Goal: Task Accomplishment & Management: Use online tool/utility

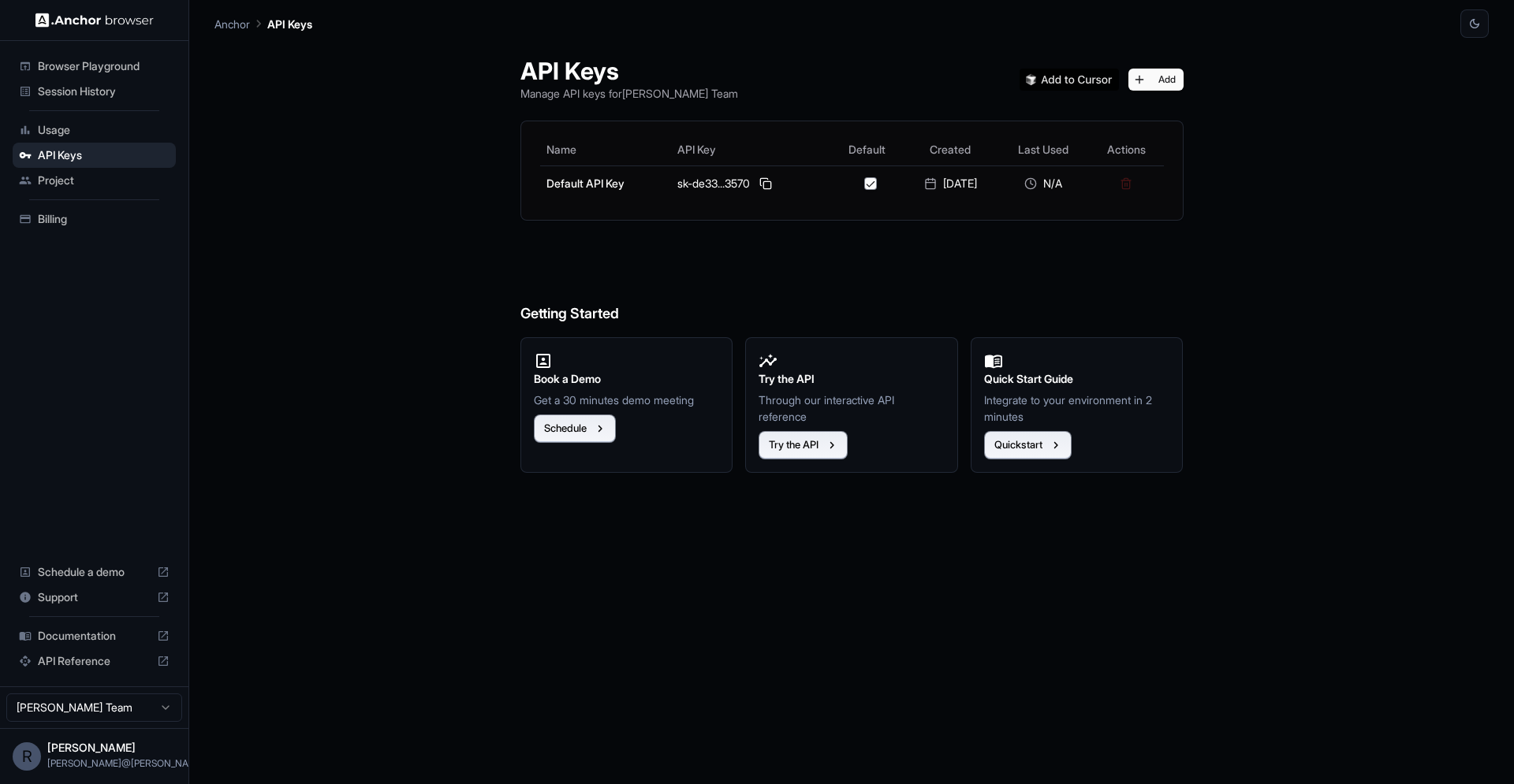
click at [402, 165] on div "API Keys Manage API keys for Rodrigo Rocha Team Add Name API Key Default Create…" at bounding box center [852, 411] width 1274 height 746
click at [124, 128] on span "Usage" at bounding box center [103, 129] width 132 height 16
click at [74, 217] on span "Billing" at bounding box center [103, 219] width 132 height 16
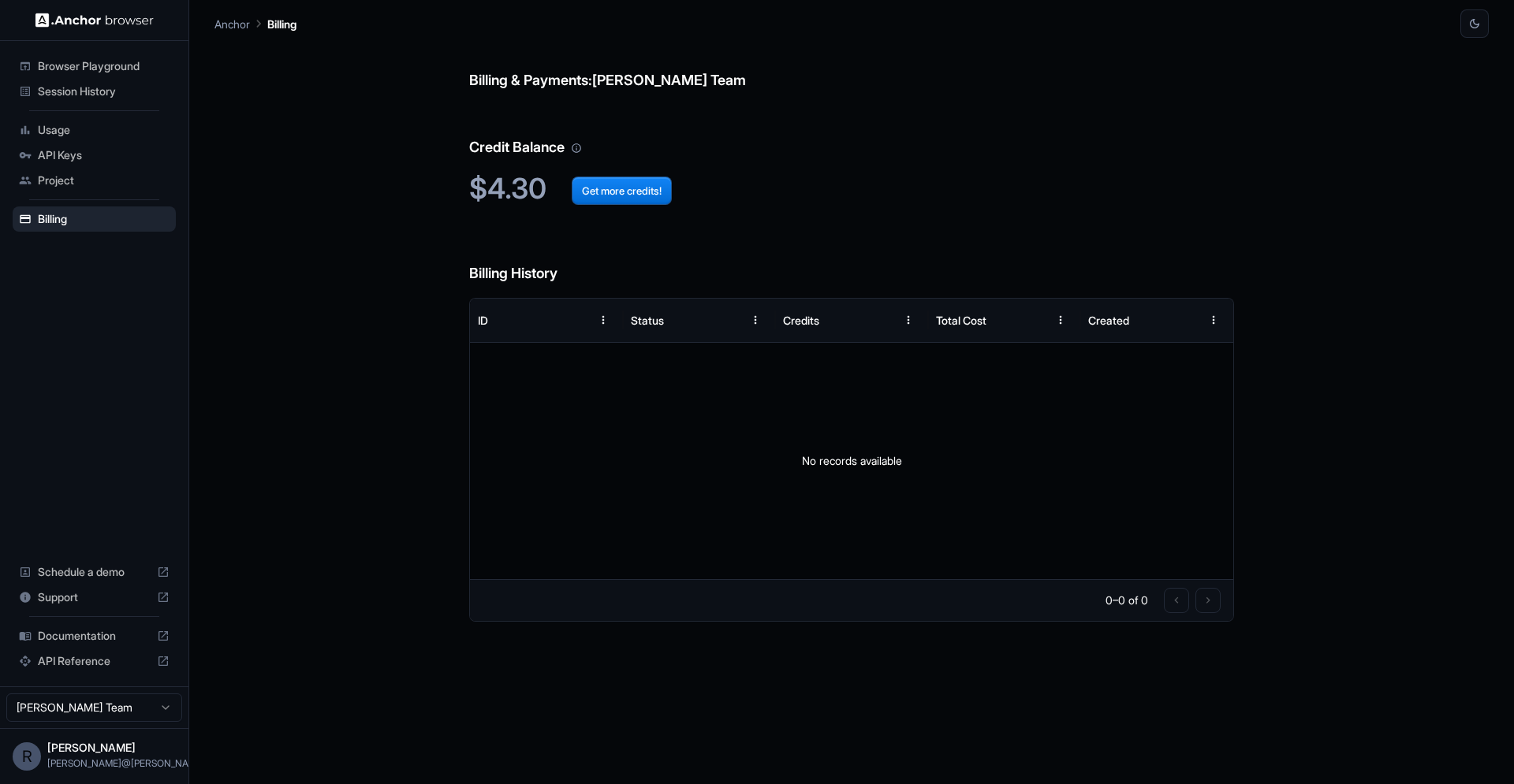
click at [356, 199] on div "Billing & Payments: [PERSON_NAME] Team Credit Balance $4.30 Get more credits! B…" at bounding box center [852, 411] width 1274 height 746
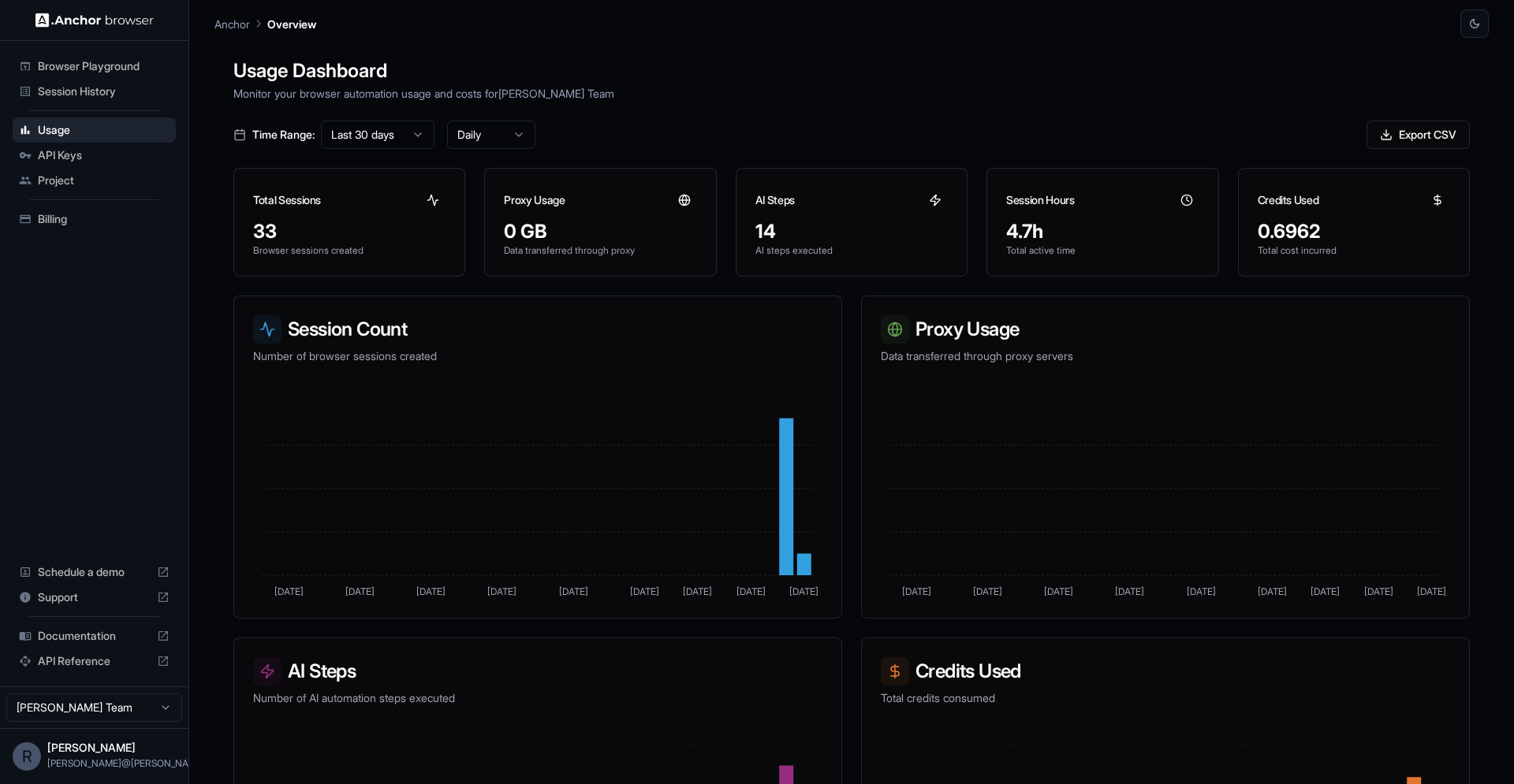
click at [219, 173] on div "Usage Dashboard Monitor your browser automation usage and costs for [PERSON_NAM…" at bounding box center [852, 430] width 1274 height 784
click at [766, 195] on h3 "AI Steps" at bounding box center [775, 199] width 39 height 16
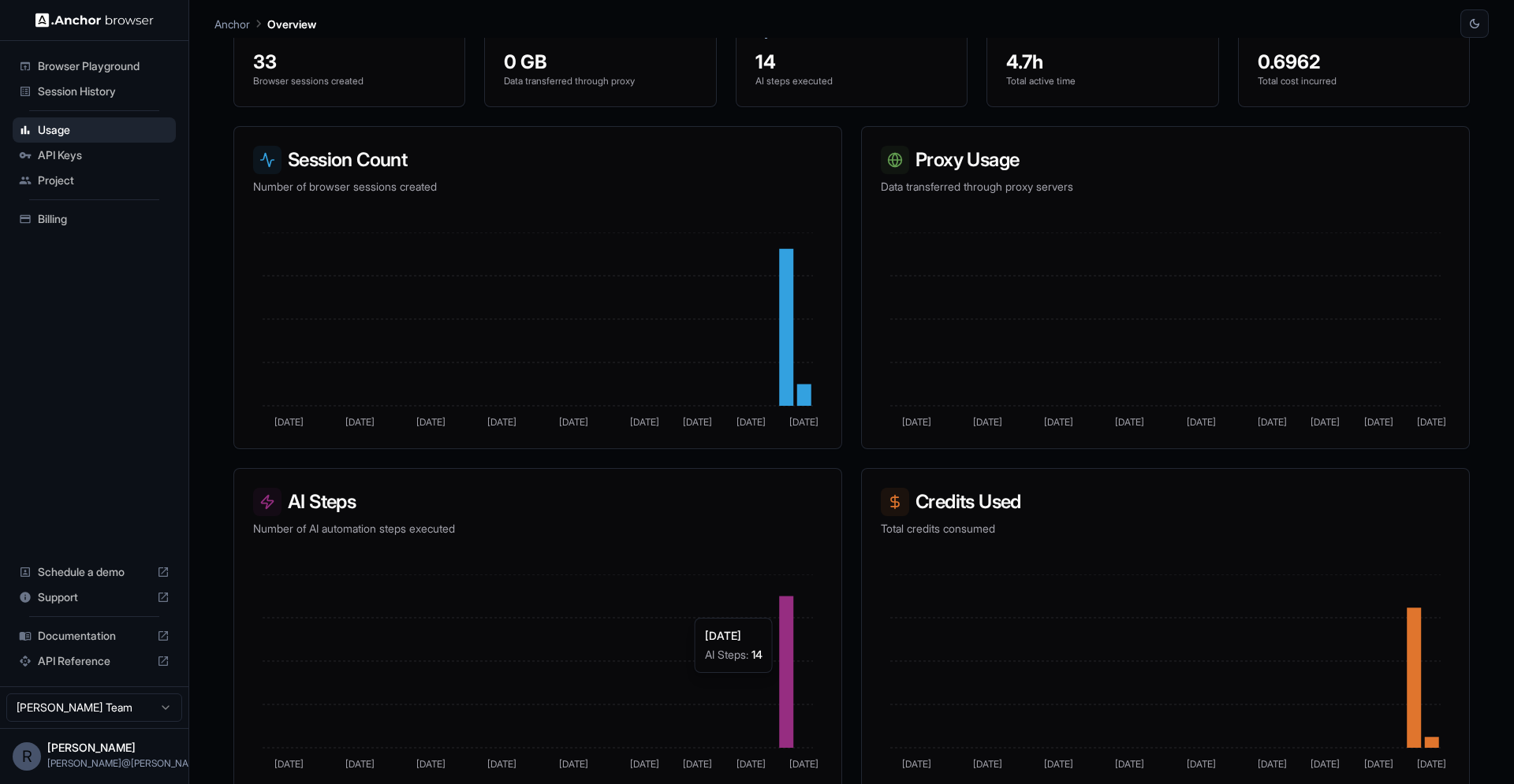
scroll to position [0, 0]
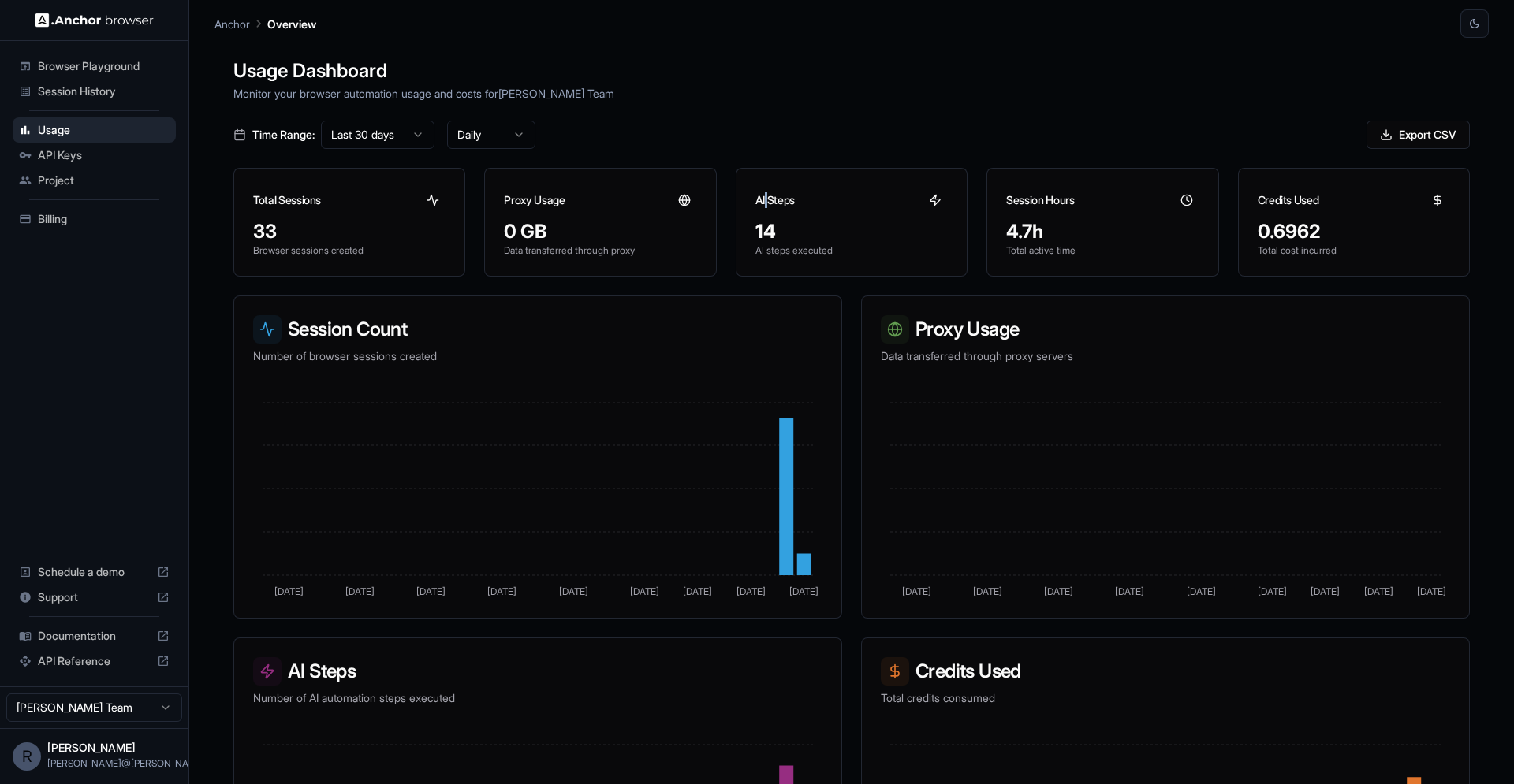
click at [114, 94] on span "Session History" at bounding box center [103, 91] width 132 height 16
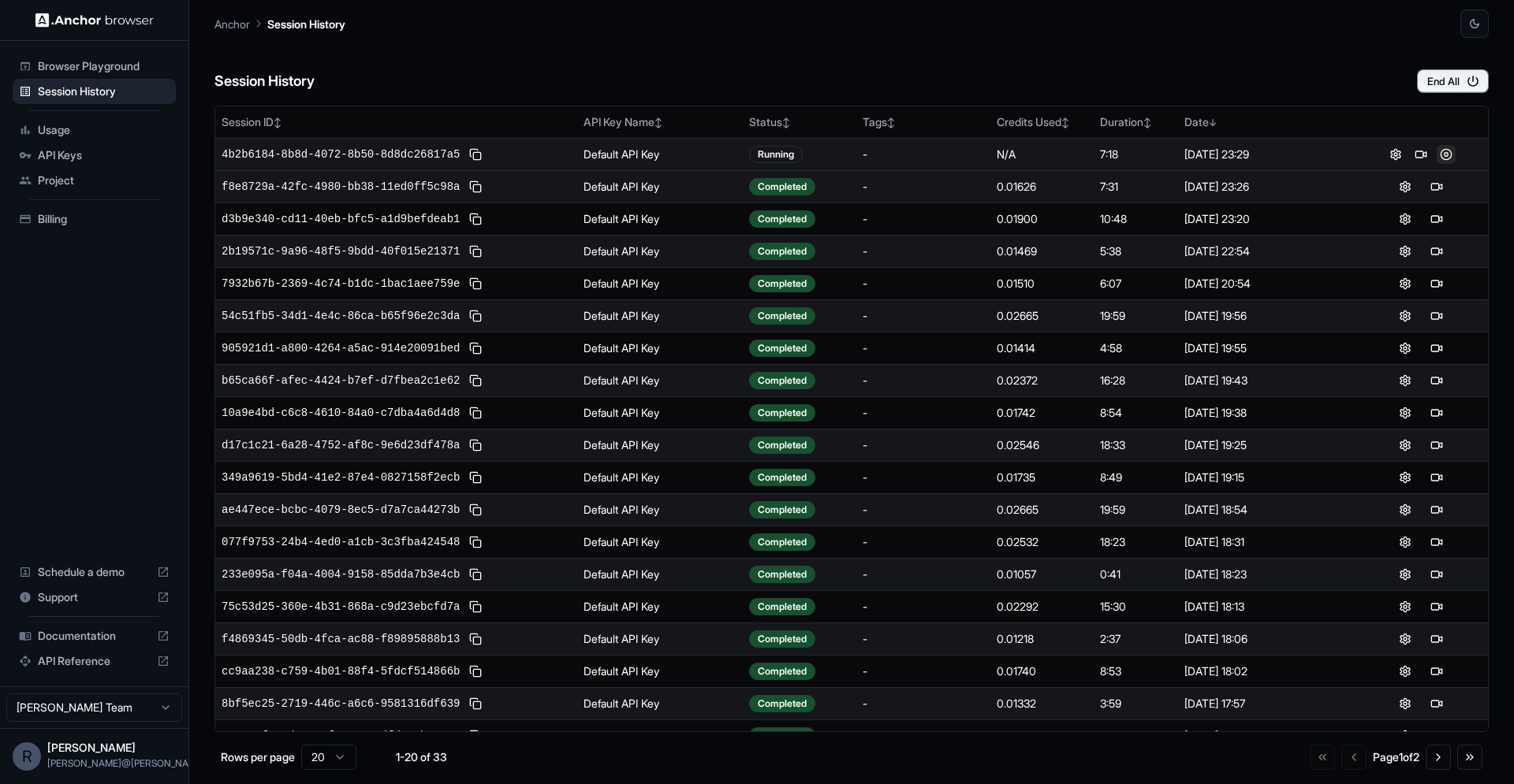
click at [1448, 154] on button at bounding box center [1446, 154] width 19 height 19
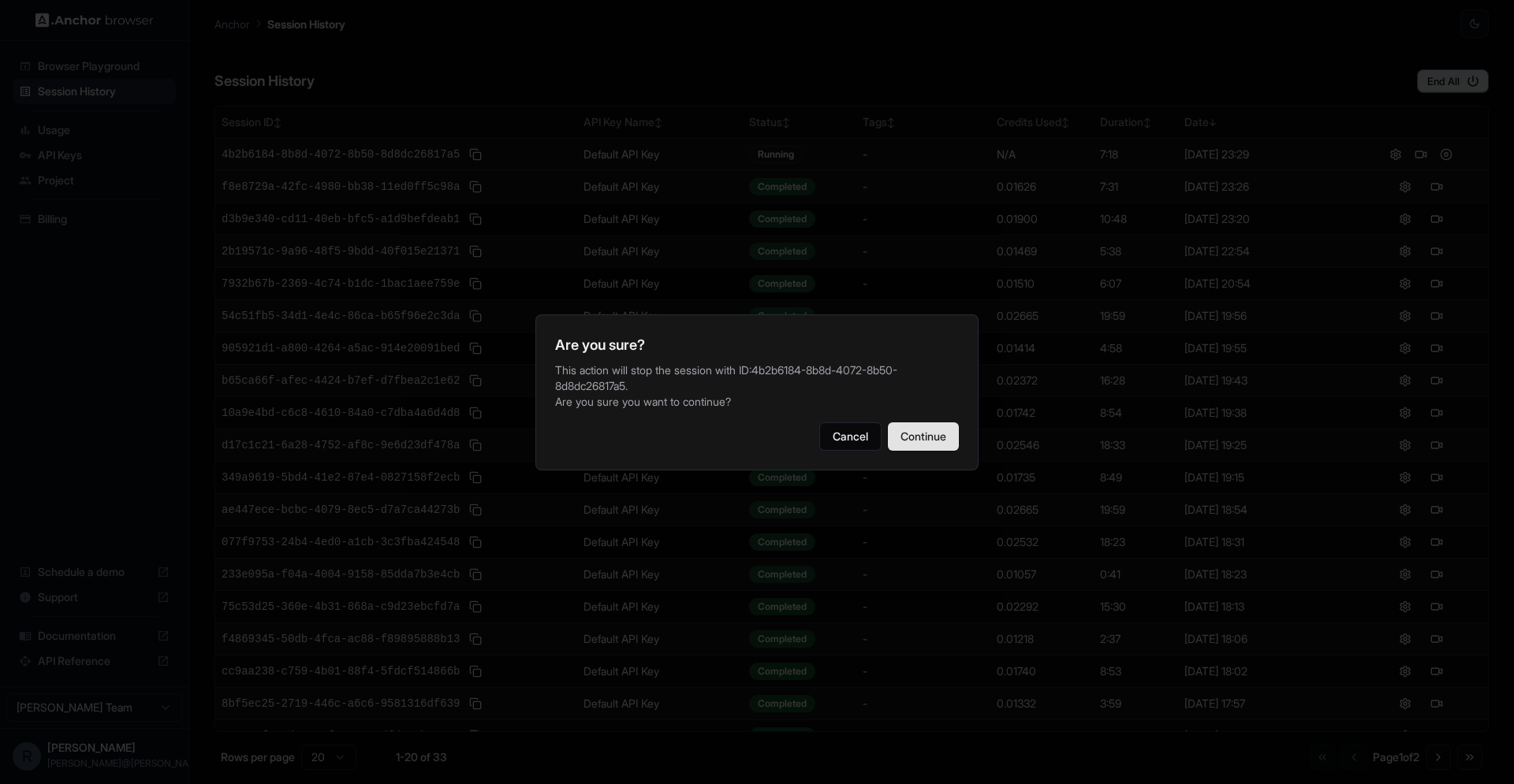
click at [897, 441] on button "Continue" at bounding box center [923, 436] width 71 height 29
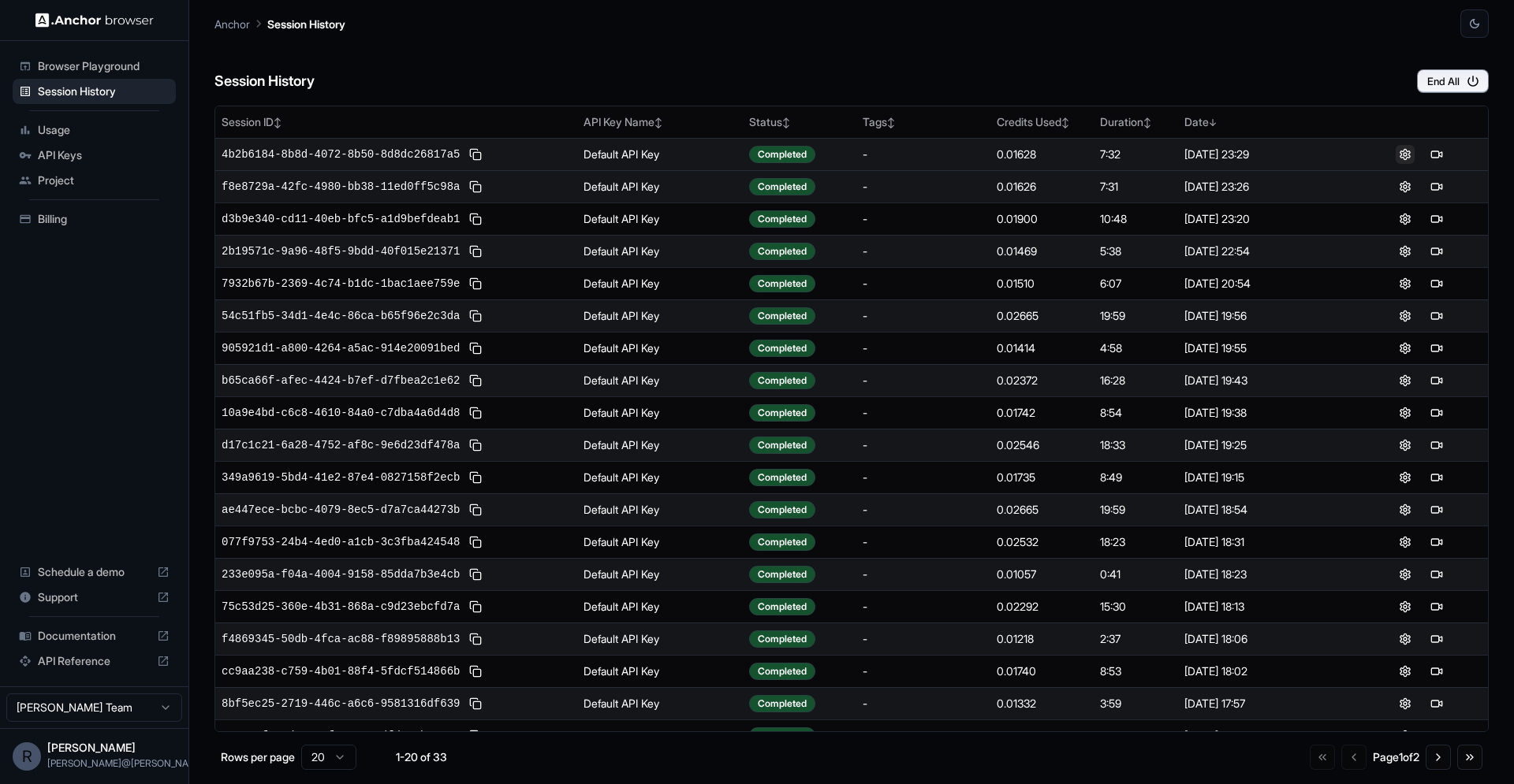
click at [1408, 155] on button at bounding box center [1404, 154] width 19 height 19
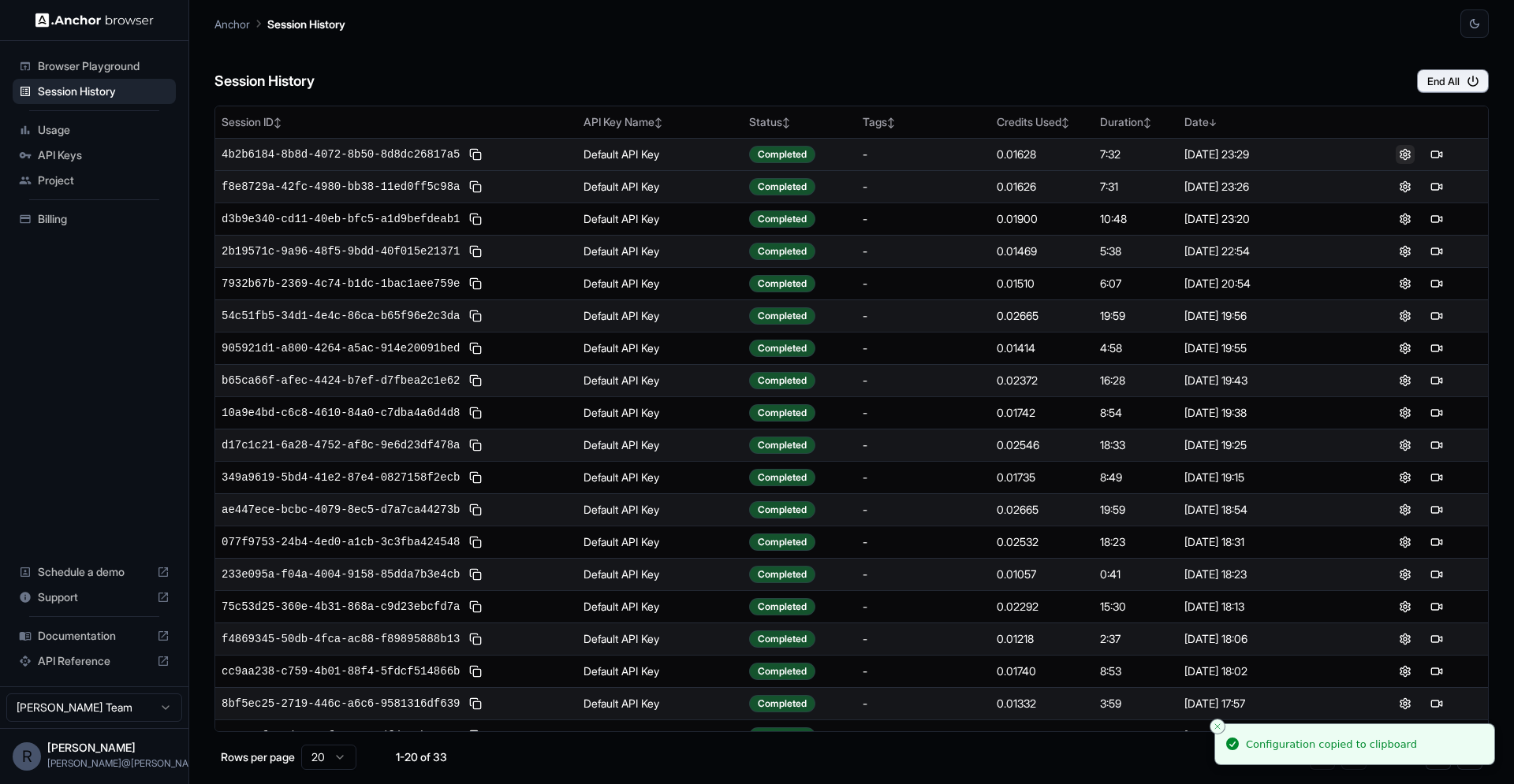
click at [1408, 155] on button at bounding box center [1404, 154] width 19 height 19
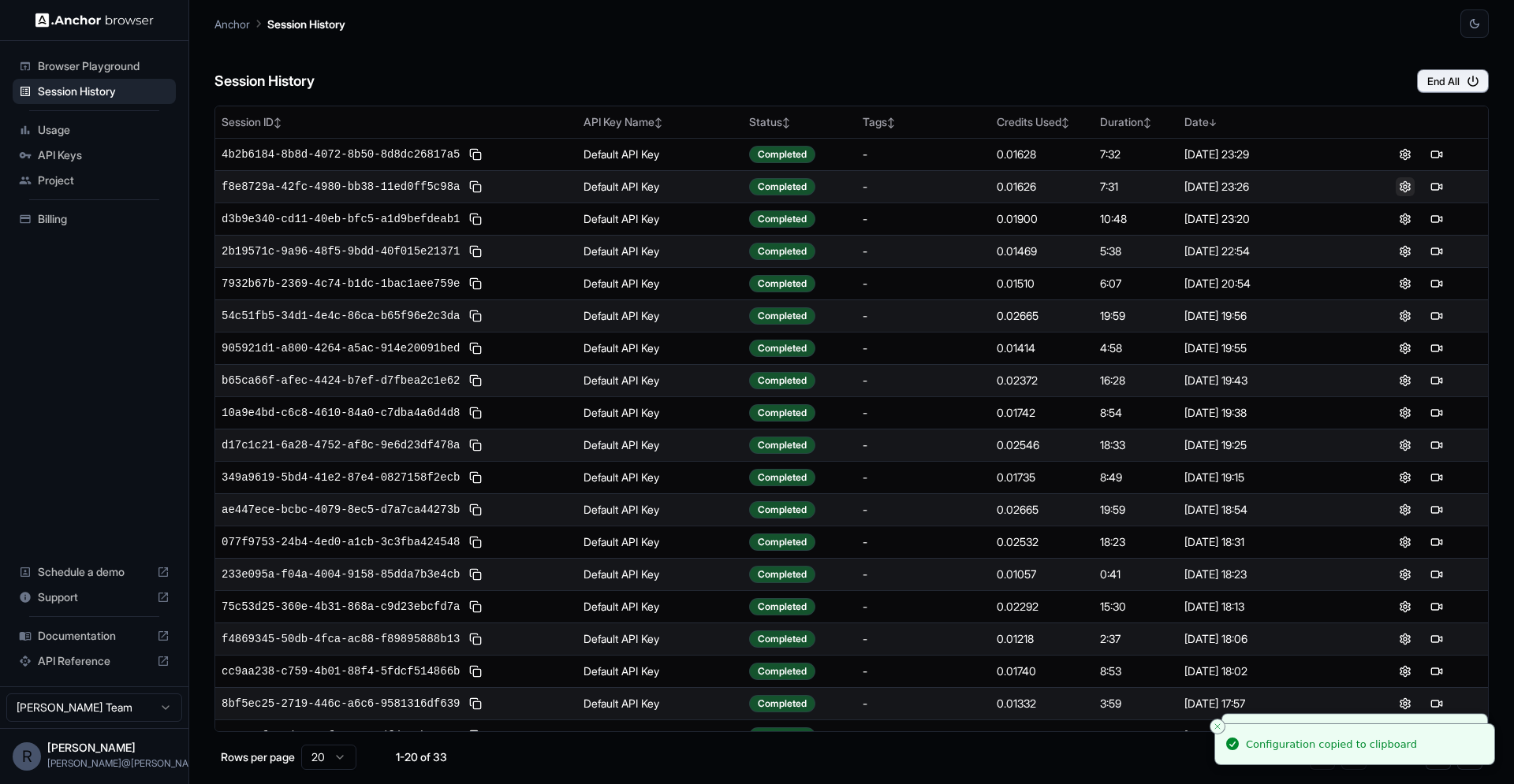
click at [1408, 187] on button at bounding box center [1404, 187] width 19 height 19
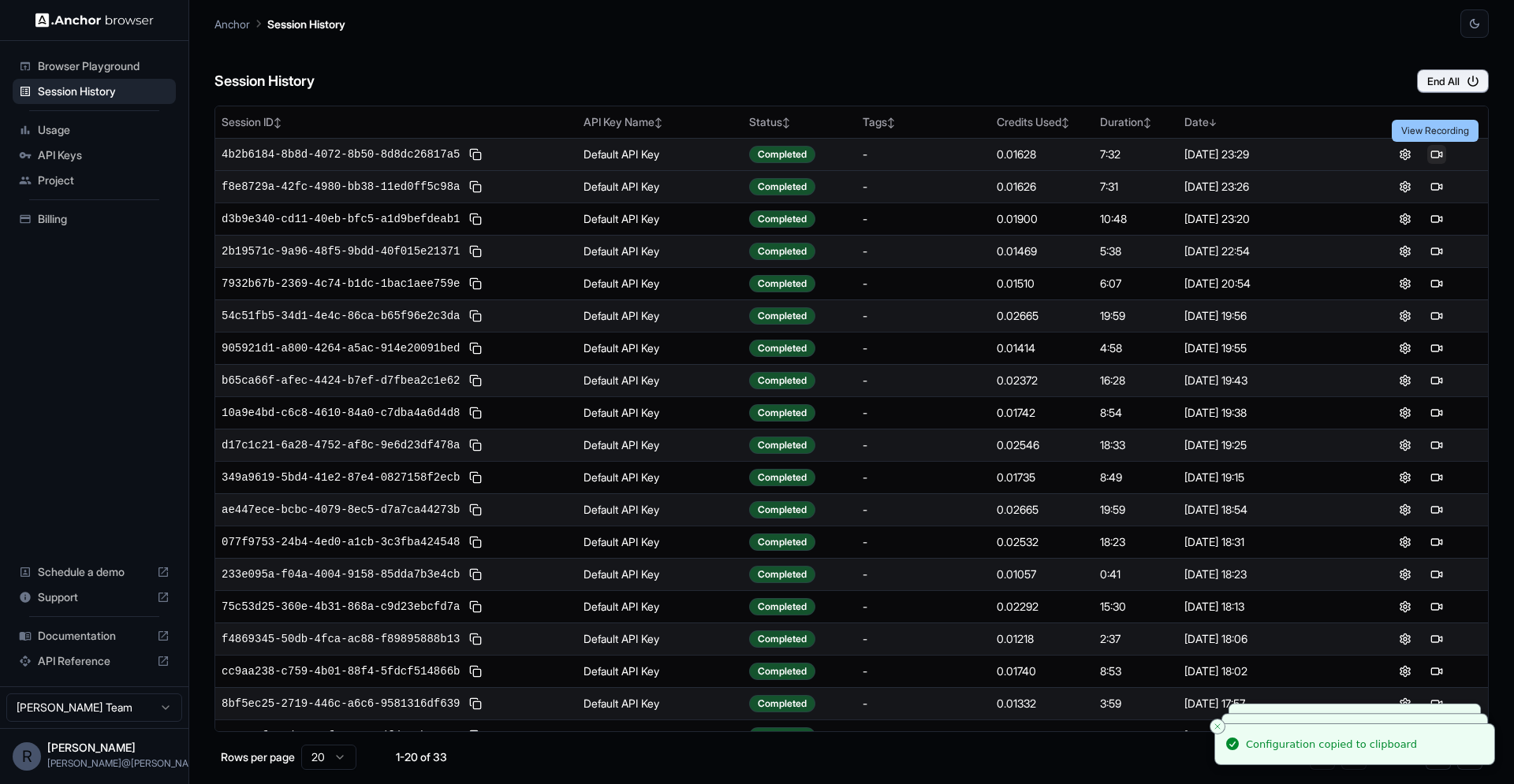
click at [1438, 158] on button at bounding box center [1436, 154] width 19 height 19
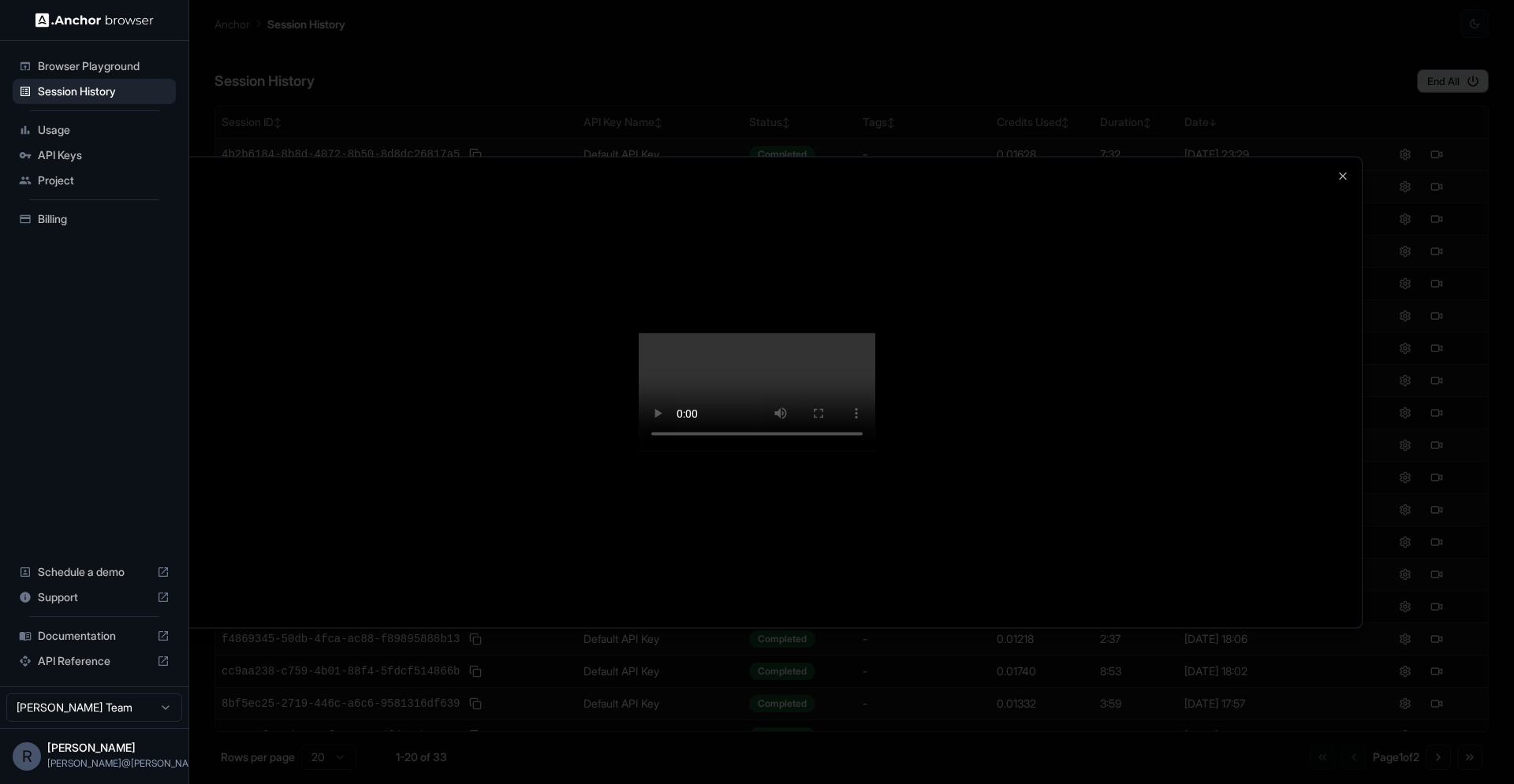
click at [1224, 237] on div at bounding box center [757, 392] width 1209 height 471
click at [1345, 169] on icon "button" at bounding box center [1342, 175] width 12 height 12
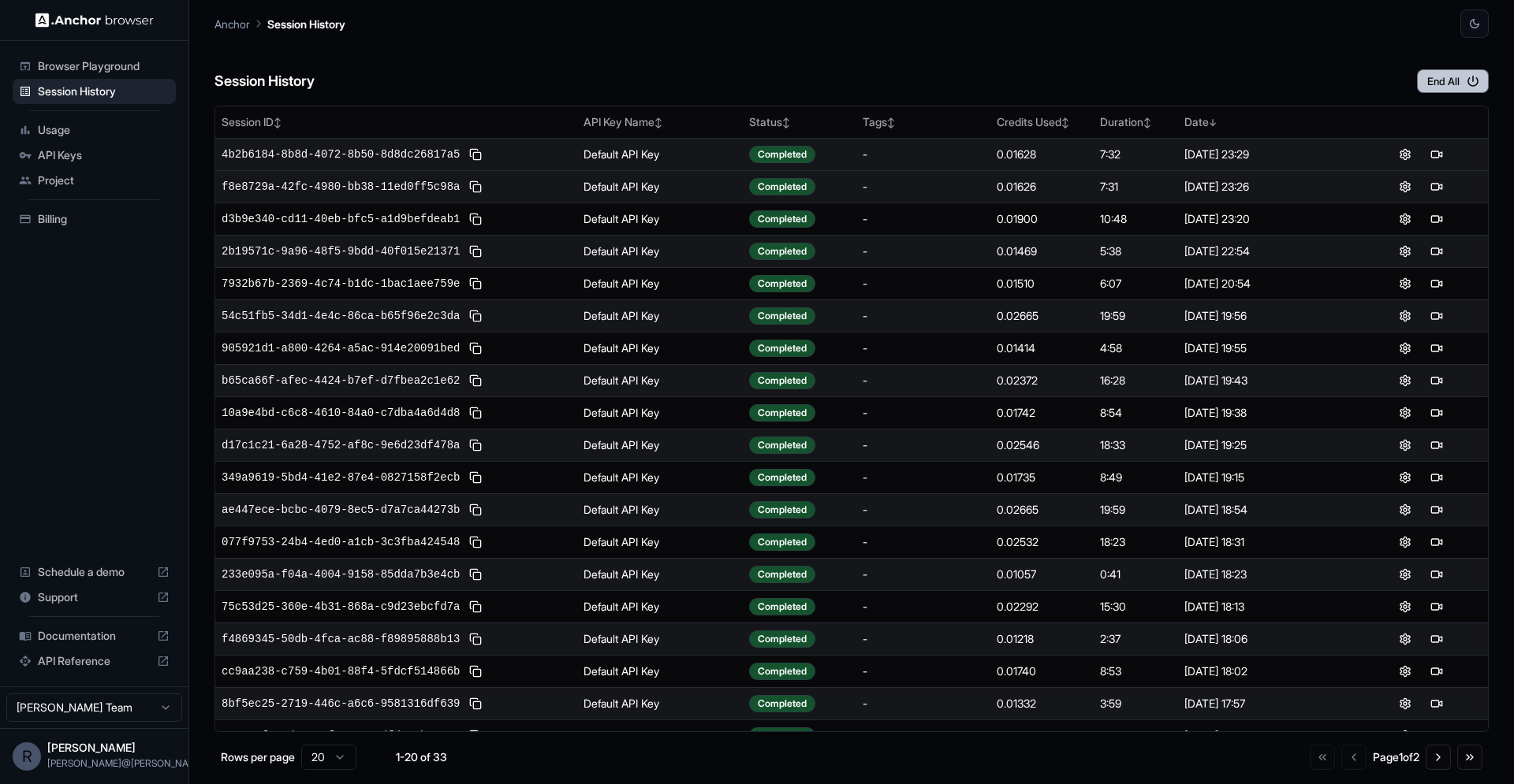
click at [1453, 83] on button "End All" at bounding box center [1453, 81] width 72 height 24
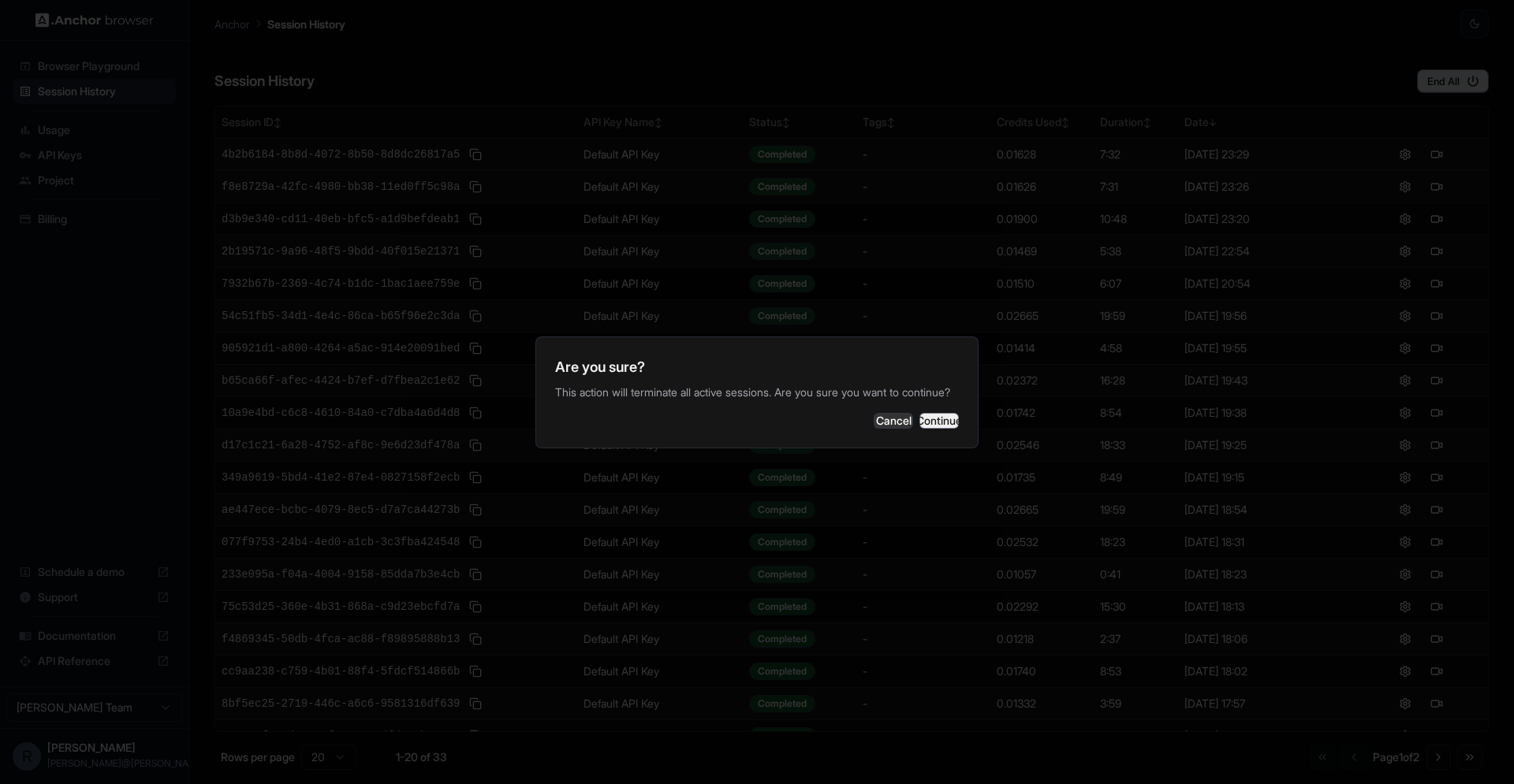
click at [930, 428] on button "Continue" at bounding box center [939, 421] width 39 height 16
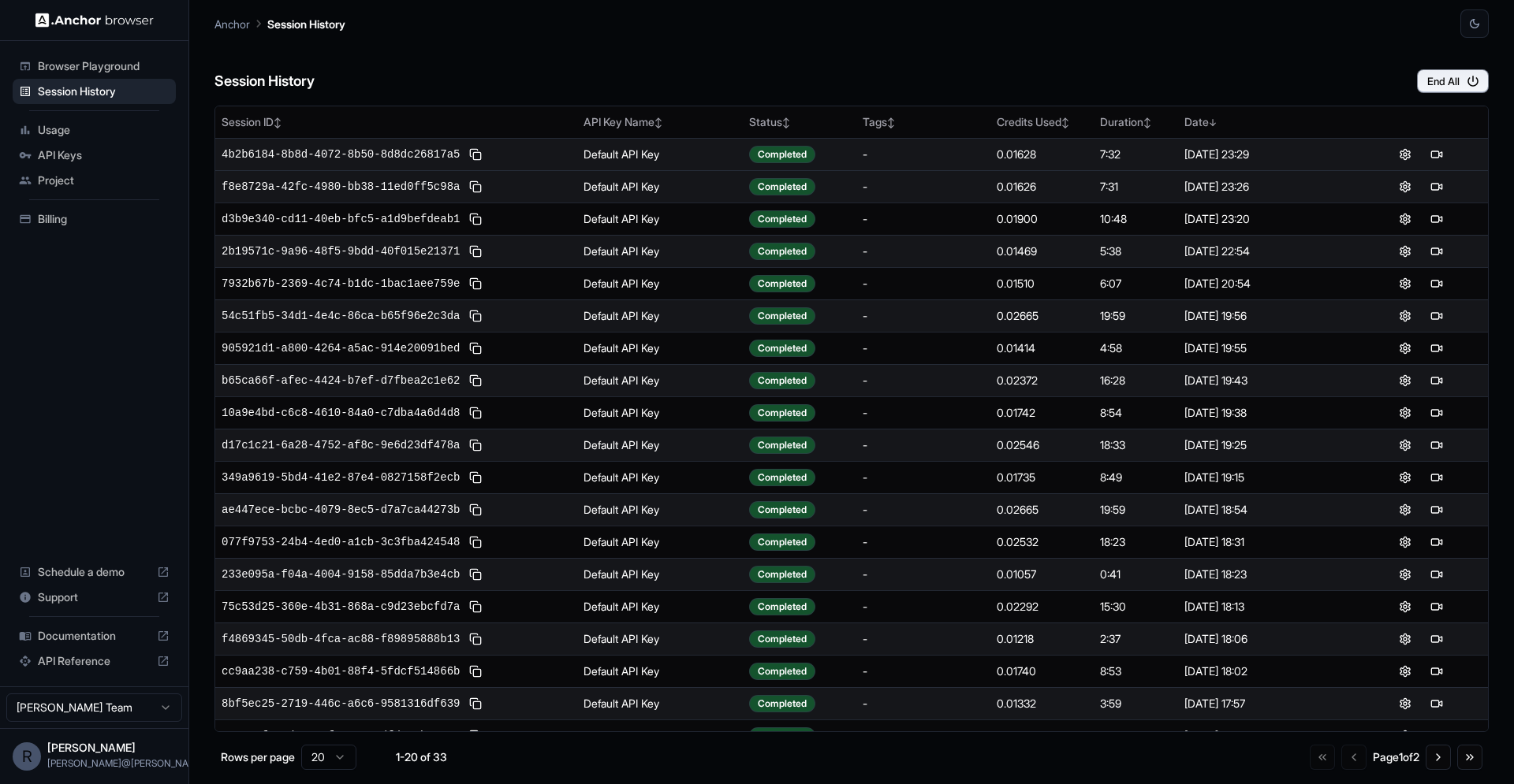
click at [118, 65] on span "Browser Playground" at bounding box center [103, 65] width 132 height 16
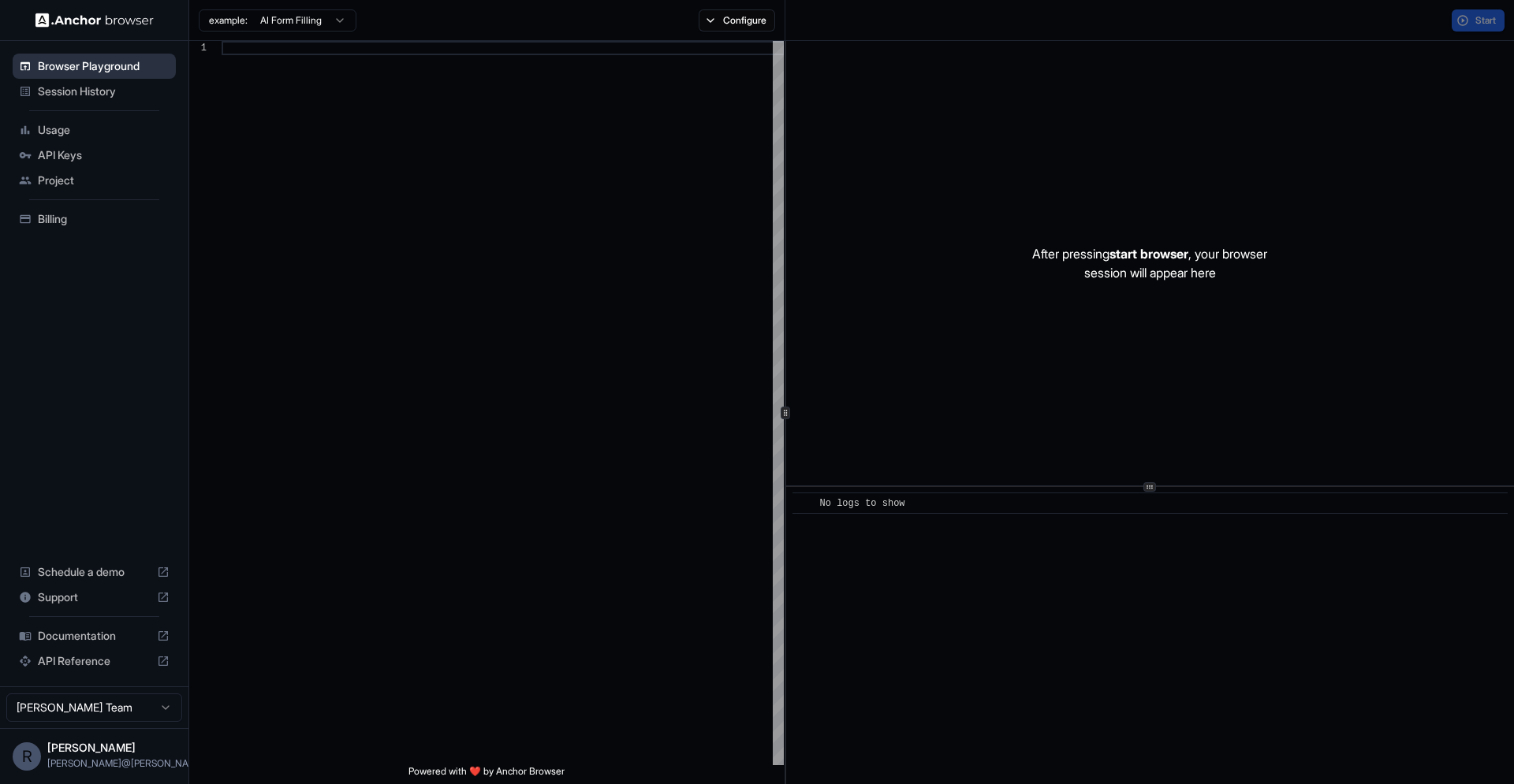
scroll to position [142, 0]
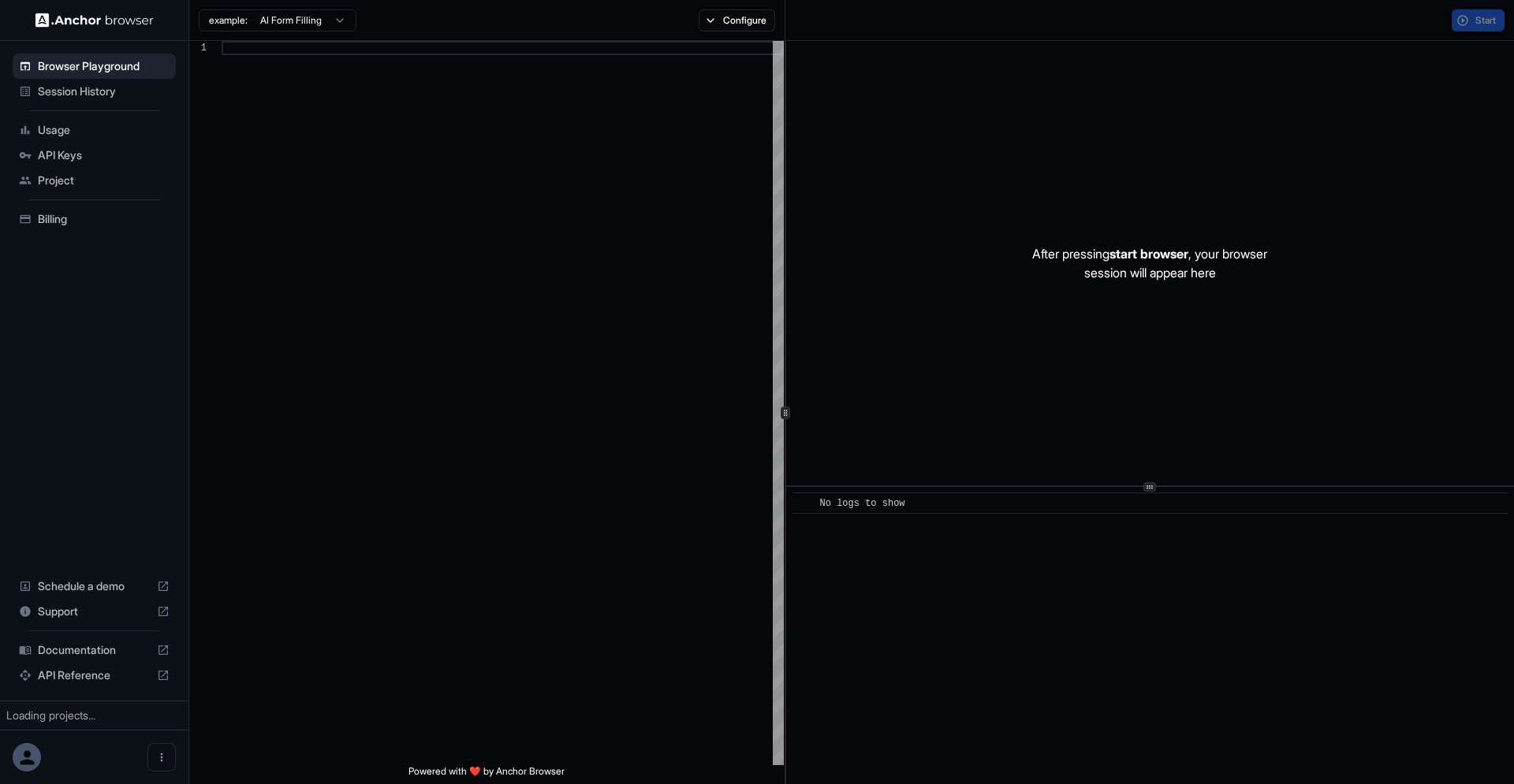
scroll to position [142, 0]
